Goal: Find specific fact: Find specific fact

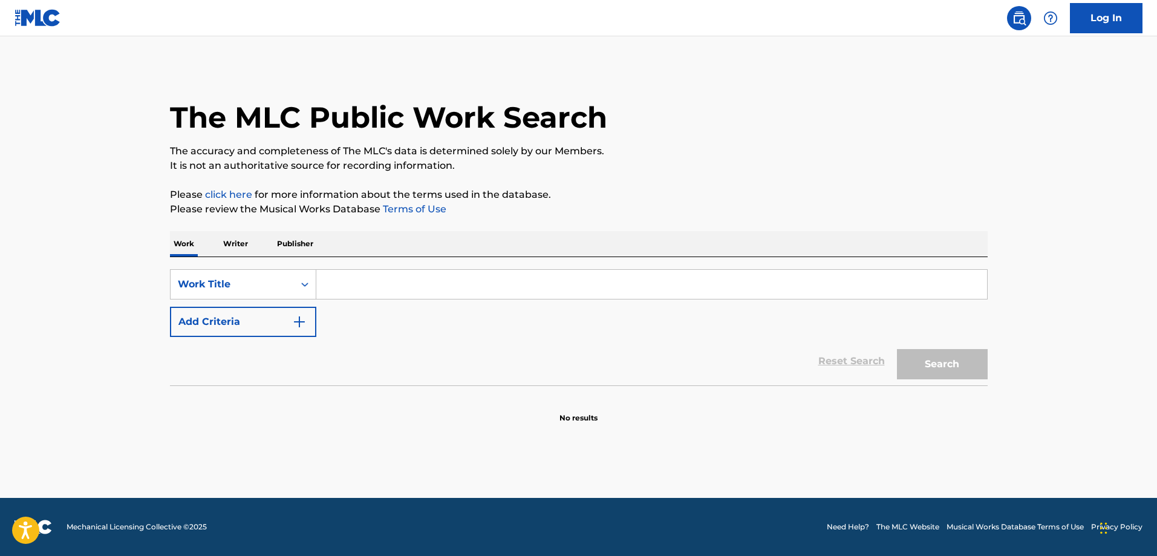
click at [341, 279] on input "Search Form" at bounding box center [651, 284] width 671 height 29
type input "gala bunga matahari"
click at [897, 349] on button "Search" at bounding box center [942, 364] width 91 height 30
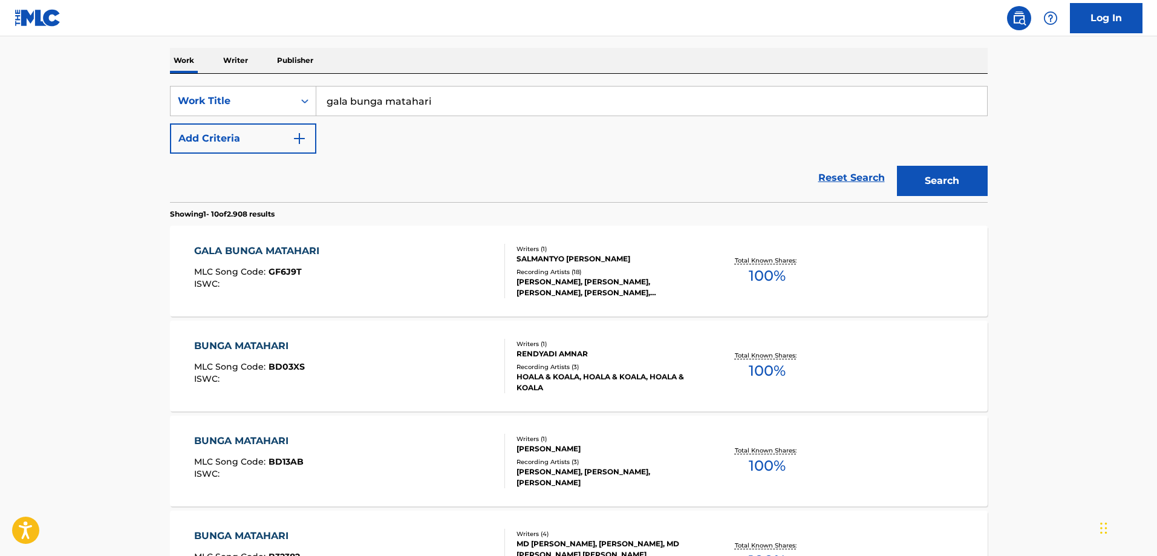
scroll to position [242, 0]
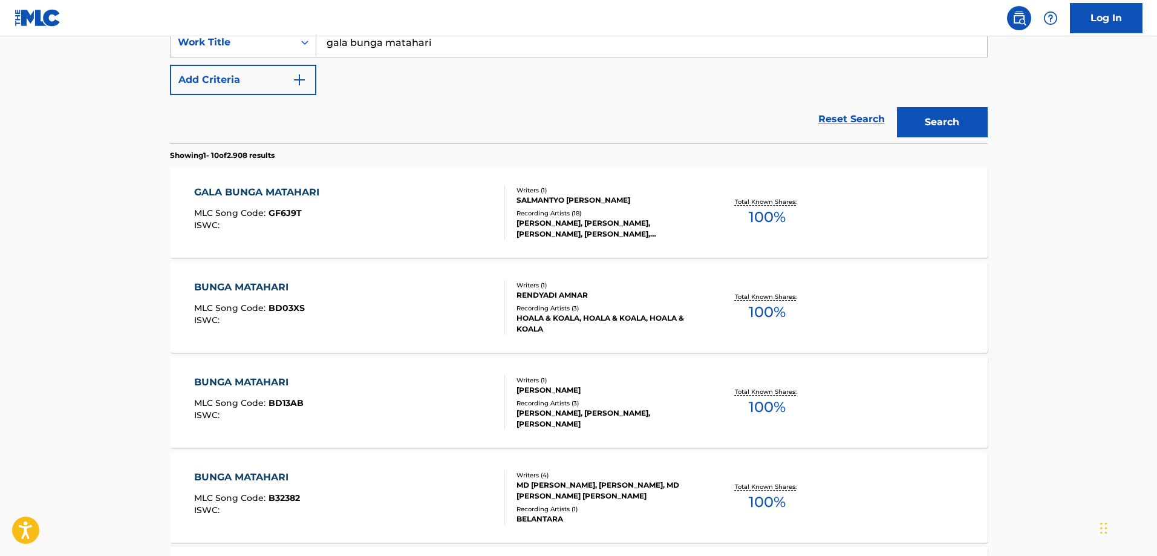
click at [539, 212] on div "Recording Artists ( 18 )" at bounding box center [607, 213] width 183 height 9
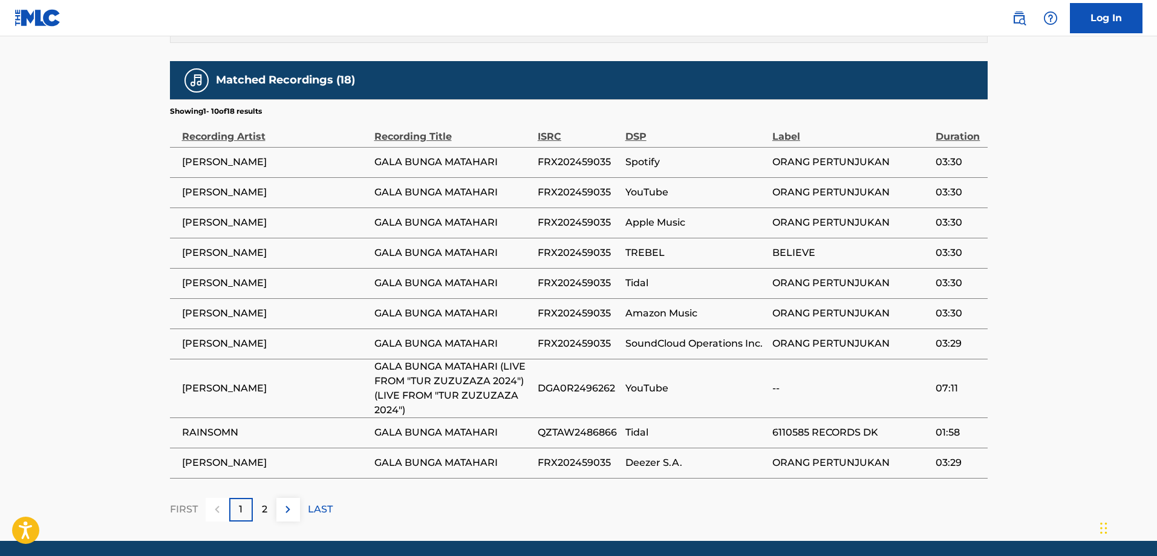
scroll to position [843, 0]
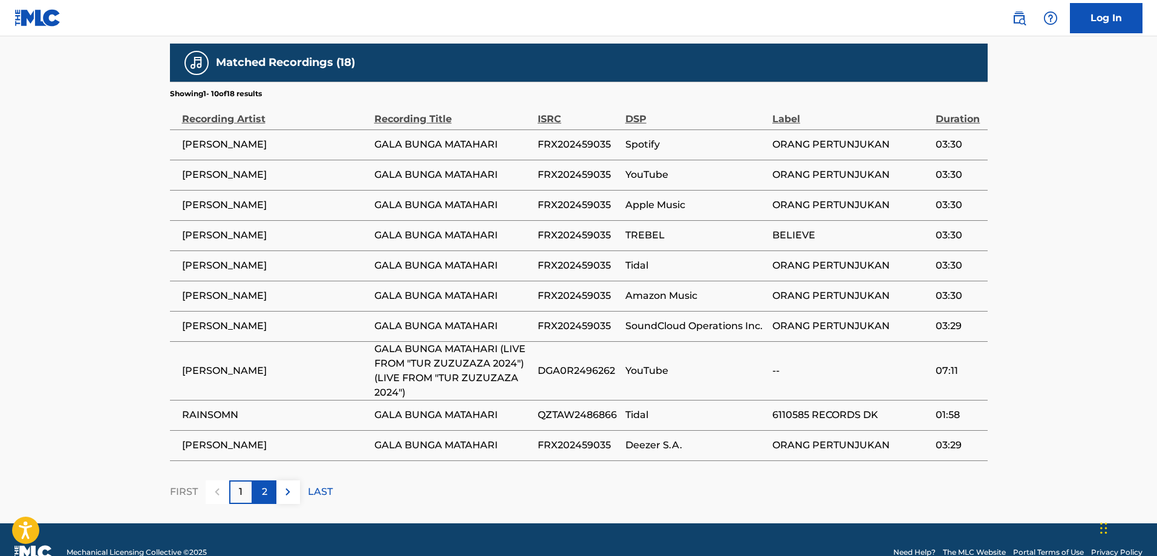
click at [260, 480] on div "2" at bounding box center [265, 492] width 24 height 24
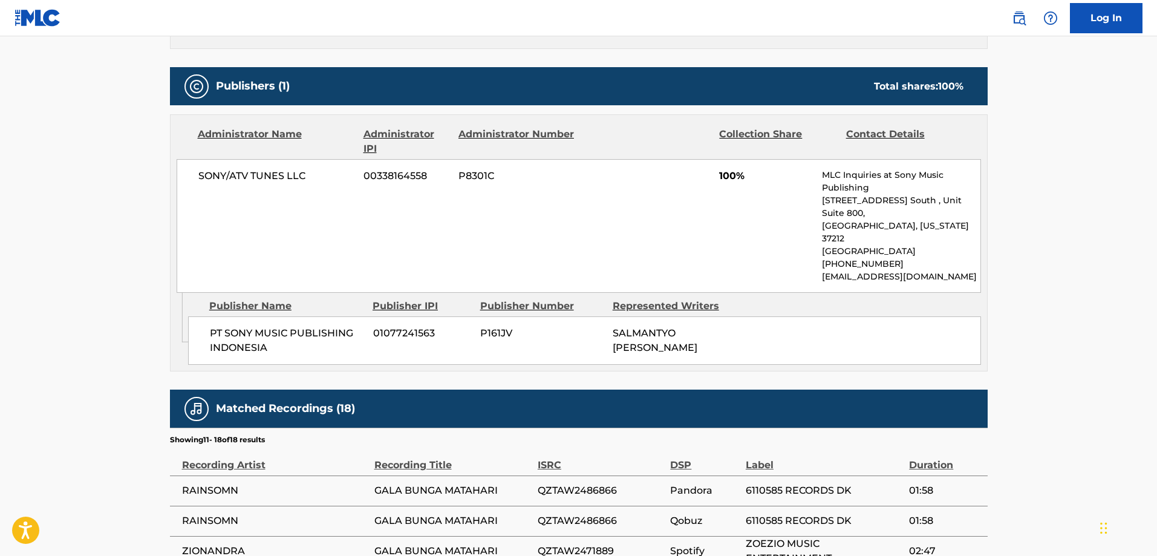
scroll to position [754, 0]
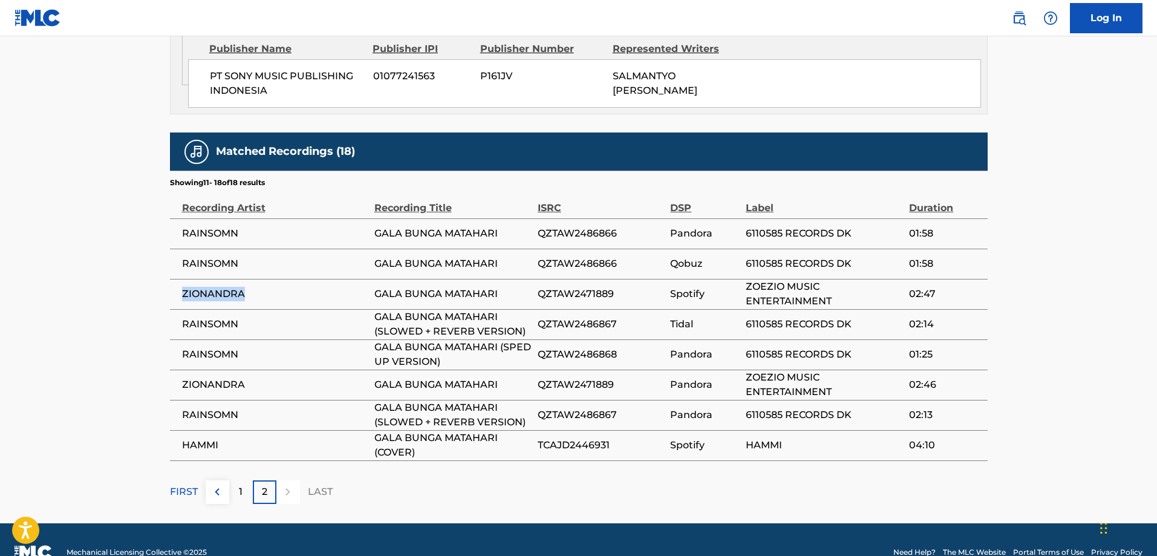
drag, startPoint x: 175, startPoint y: 268, endPoint x: 272, endPoint y: 264, distance: 96.8
click at [272, 279] on td "ZIONANDRA" at bounding box center [272, 294] width 204 height 30
copy span "ZIONANDRA"
drag, startPoint x: 175, startPoint y: 390, endPoint x: 267, endPoint y: 389, distance: 91.9
click at [267, 400] on td "RAINSOMN" at bounding box center [272, 415] width 204 height 30
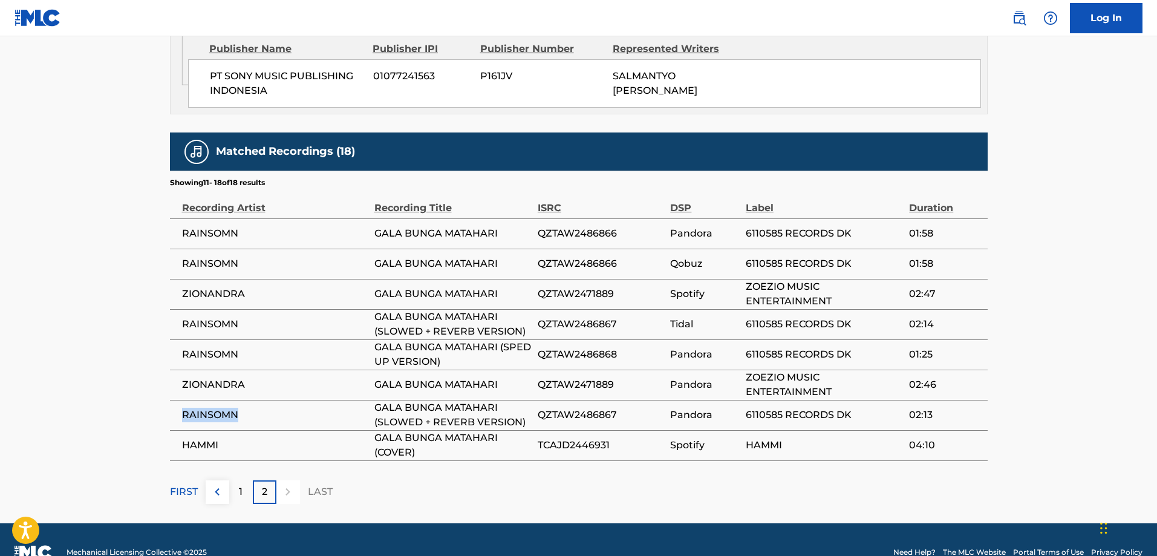
copy span "RAINSOMN"
